Goal: Communication & Community: Ask a question

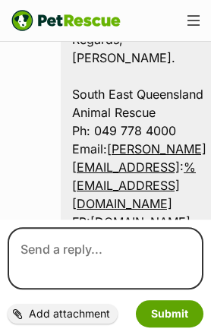
scroll to position [1123, 0]
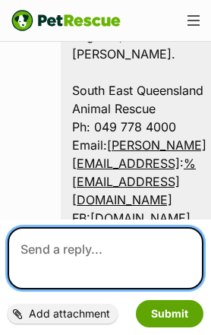
click at [81, 290] on textarea at bounding box center [106, 258] width 196 height 62
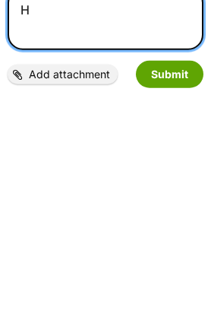
scroll to position [1134, 0]
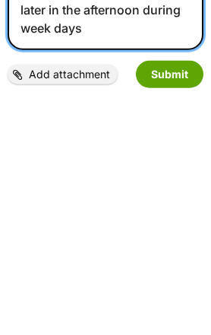
click at [157, 173] on textarea "Hi [PERSON_NAME] I have time [DATE] morning anytime before 1 o’clock or later i…" at bounding box center [106, 231] width 196 height 117
click at [160, 173] on textarea "Hi tam I have time tomorrow morning anytime before 1 o’clock or later in the af…" at bounding box center [106, 231] width 196 height 117
click at [180, 173] on textarea "Hi tam I have time tomorrow morning anytime before 1 o’clock or later in the af…" at bounding box center [106, 231] width 196 height 117
click at [159, 173] on textarea "Hi tam I have time tomorrow morning anytime before 1 o’clock or later in the af…" at bounding box center [106, 231] width 196 height 117
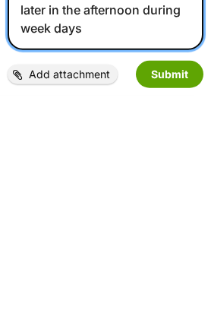
scroll to position [1170, 0]
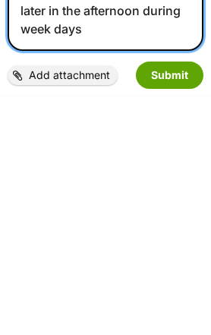
click at [189, 173] on textarea "Hi tam I have time tomorrow morning anytime before 1 o’clock or later in the af…" at bounding box center [106, 231] width 196 height 117
click at [104, 173] on textarea "Hi tam I have time tomorrow morning anytime before 1 o’clock or later in the af…" at bounding box center [106, 231] width 196 height 117
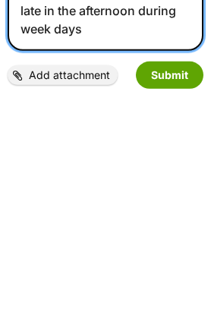
click at [84, 173] on textarea "Hi tam I have time tomorrow morning anytime before 1 o’clock or late in the aft…" at bounding box center [106, 231] width 196 height 117
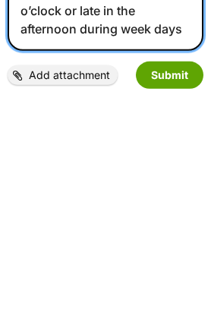
click at [126, 173] on textarea "Hi tam I have a day off work tomorrow morning anytime before 1 o’clock or late …" at bounding box center [106, 231] width 196 height 117
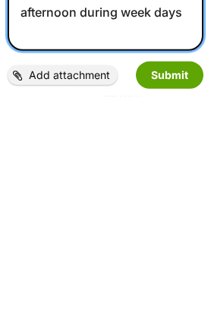
click at [166, 156] on textarea "Hi tam I have a day off work tomorrow but have an anytime before 1 o’clock or l…" at bounding box center [106, 223] width 196 height 134
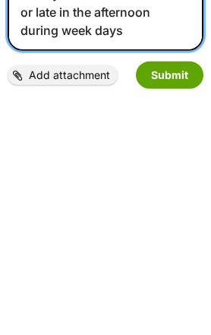
click at [87, 156] on textarea "Hi tam I have a day off work tomorrow I will be busy in the afternoon so anytim…" at bounding box center [106, 223] width 196 height 134
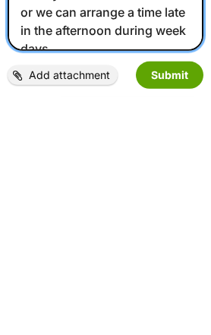
click at [182, 156] on textarea "Hi tam I have a day off work tomorrow I will be busy in the afternoon so anytim…" at bounding box center [106, 223] width 196 height 134
click at [140, 156] on textarea "Hi tam I have a day off work tomorrow I will be busy in the afternoon so anytim…" at bounding box center [106, 223] width 196 height 134
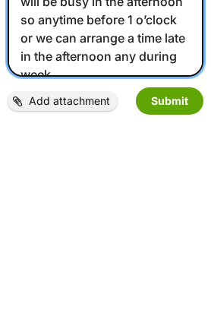
click at [196, 156] on textarea "Hi tam I have a day off work tomorrow I will be busy in the afternoon so anytim…" at bounding box center [106, 223] width 196 height 134
click at [110, 156] on textarea "Hi tam I have a day off work tomorrow I will be busy in the afternoon so anytim…" at bounding box center [106, 223] width 196 height 134
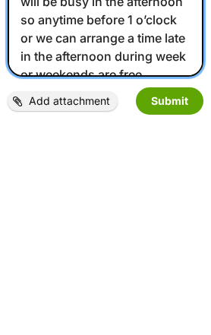
click at [97, 156] on textarea "Hi tam I have a day off work tomorrow I will be busy in the afternoon so anytim…" at bounding box center [106, 223] width 196 height 134
click at [157, 156] on textarea "Hi tam I have a day off work tomorrow I will be busy in the afternoon so anytim…" at bounding box center [106, 223] width 196 height 134
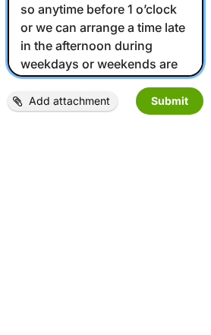
type textarea "Hi tam I have a day off work tomorrow I will be busy in the afternoon so anytim…"
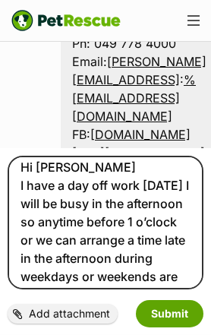
scroll to position [1412, 0]
click at [167, 311] on button "Submit" at bounding box center [170, 313] width 68 height 27
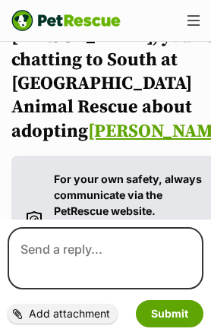
scroll to position [260, 0]
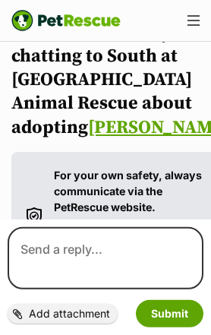
click at [120, 128] on link "[PERSON_NAME]" at bounding box center [159, 127] width 142 height 23
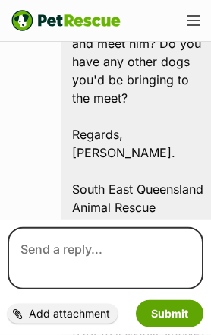
scroll to position [1026, 0]
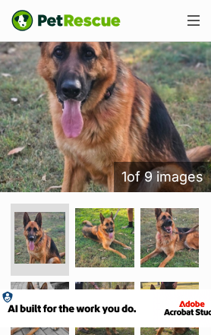
click at [106, 214] on img at bounding box center [104, 237] width 59 height 59
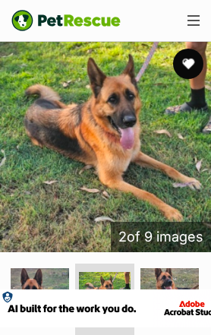
click at [176, 280] on img at bounding box center [170, 297] width 59 height 59
